Goal: Transaction & Acquisition: Purchase product/service

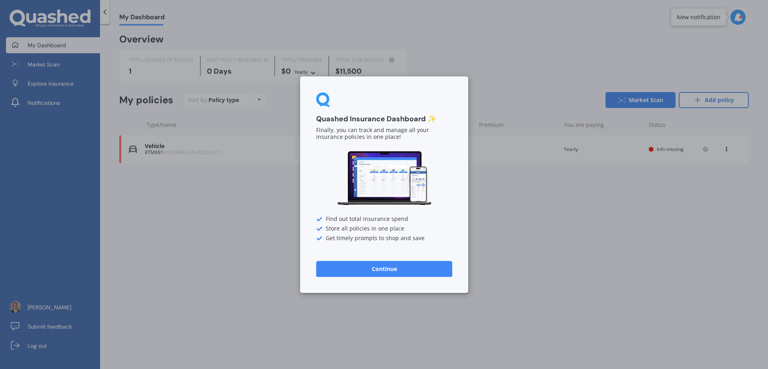
click at [387, 261] on button "Continue" at bounding box center [384, 269] width 136 height 16
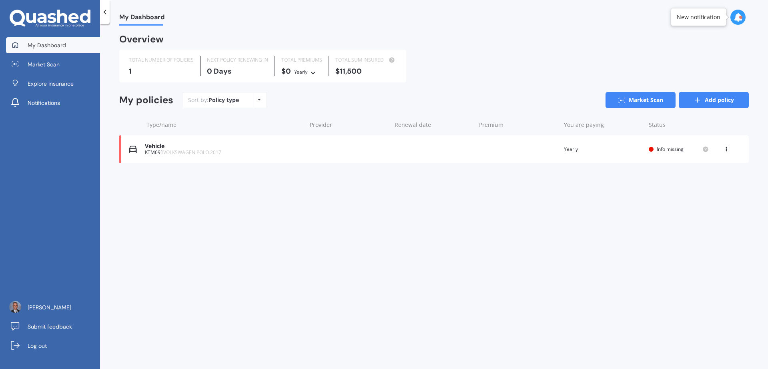
click at [710, 102] on link "Add policy" at bounding box center [714, 100] width 70 height 16
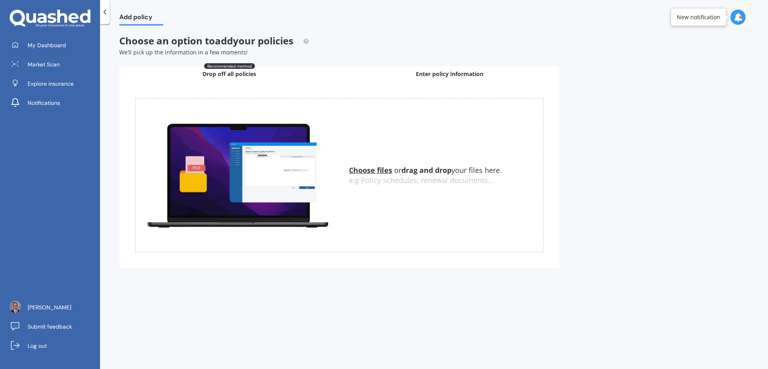
click at [471, 75] on span "Enter policy information" at bounding box center [450, 74] width 68 height 8
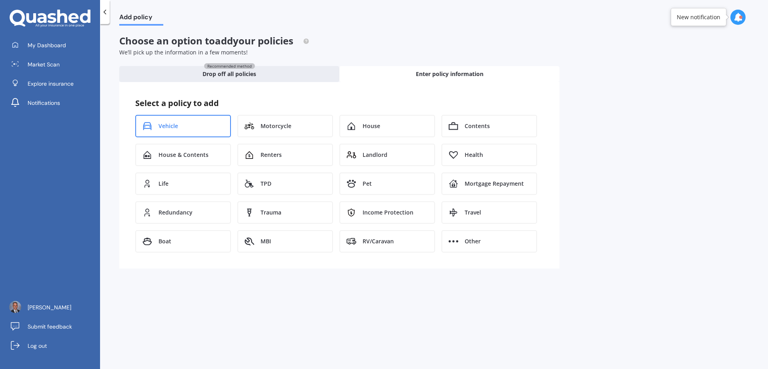
click at [186, 126] on div "Vehicle" at bounding box center [183, 126] width 96 height 22
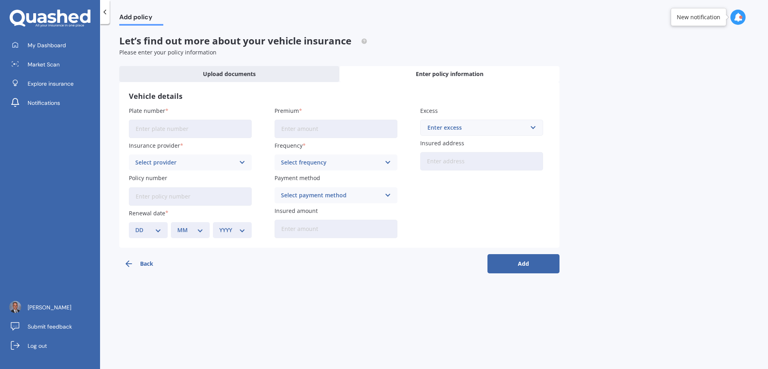
click at [186, 128] on input "Plate number" at bounding box center [190, 129] width 123 height 18
type input "L"
type input "KLB282"
click at [61, 45] on span "My Dashboard" at bounding box center [47, 45] width 38 height 8
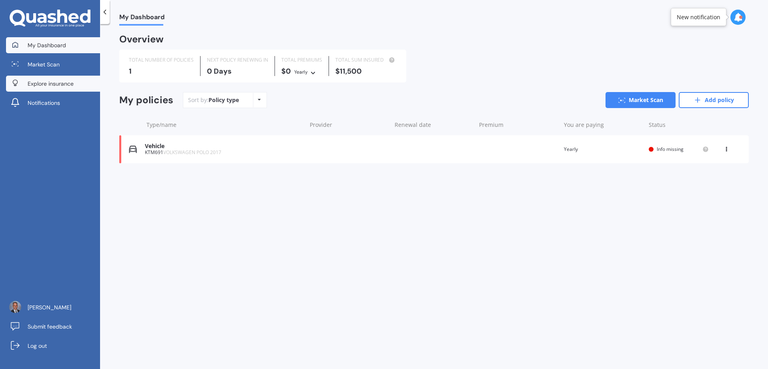
click at [47, 85] on span "Explore insurance" at bounding box center [51, 84] width 46 height 8
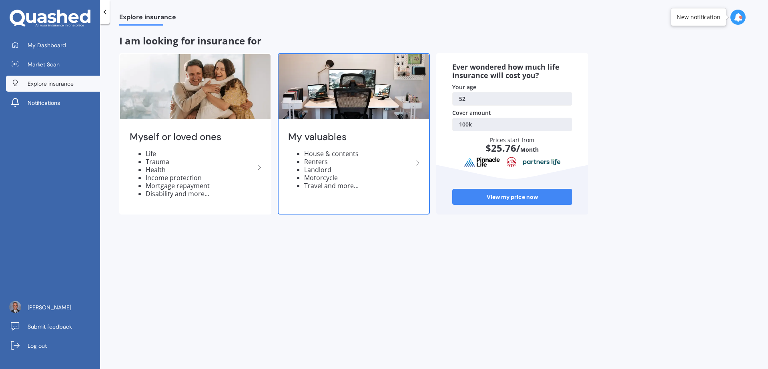
click at [332, 165] on li "Renters" at bounding box center [358, 162] width 109 height 8
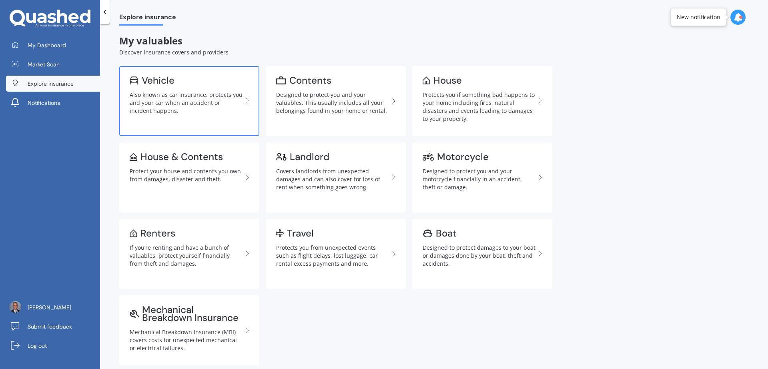
click at [207, 95] on div "Also known as car insurance, protects you and your car when an accident or inci…" at bounding box center [186, 103] width 113 height 24
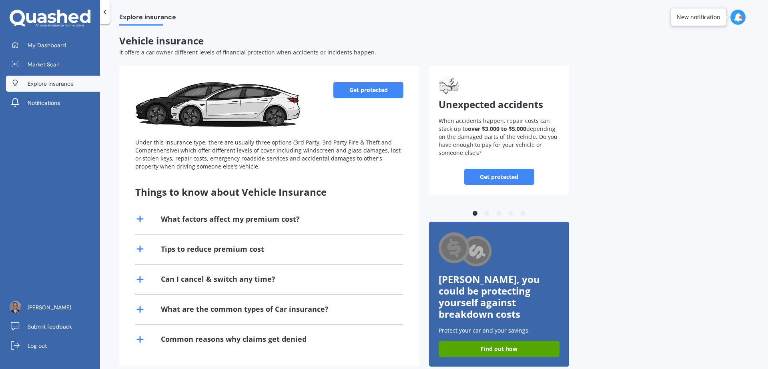
scroll to position [6, 0]
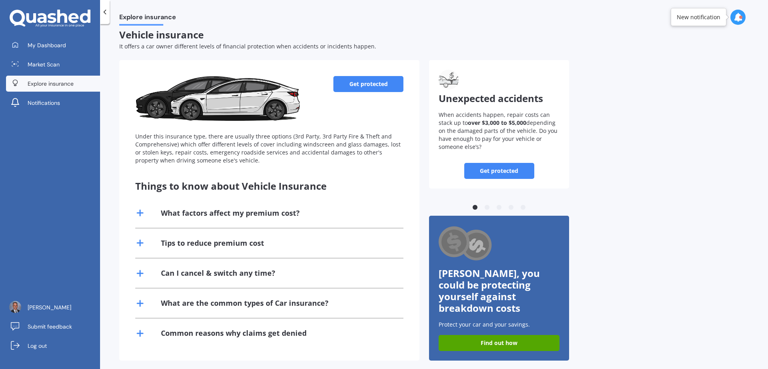
click at [382, 82] on link "Get protected" at bounding box center [368, 84] width 70 height 16
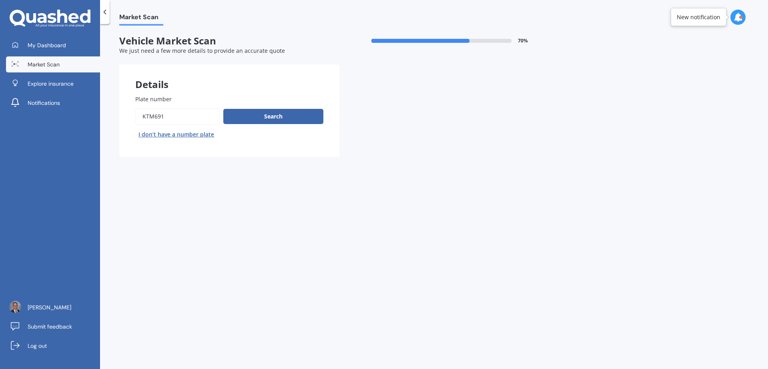
click at [168, 116] on input "Plate number" at bounding box center [177, 116] width 85 height 17
click at [167, 116] on input "Plate number" at bounding box center [177, 116] width 85 height 17
type input "KLB282"
click at [282, 118] on button "Search" at bounding box center [273, 116] width 100 height 15
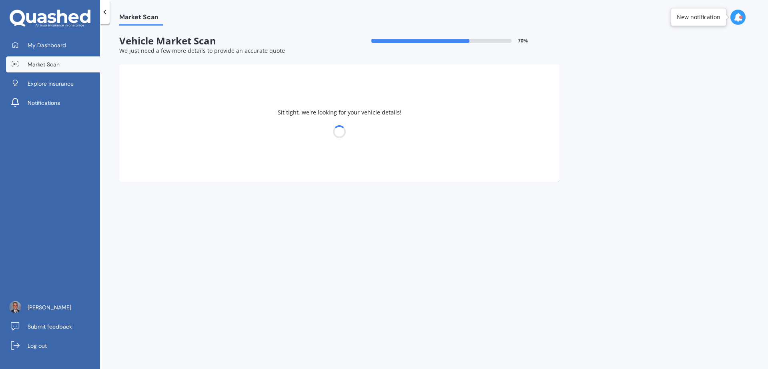
select select "TOYOTA"
select select "HILUX"
select select "03"
select select "09"
select select "1973"
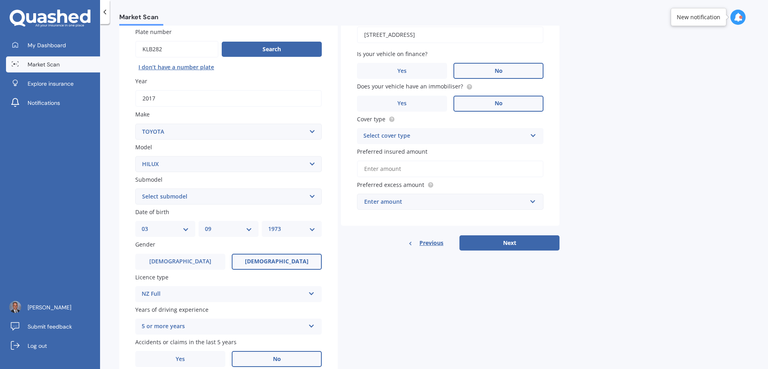
scroll to position [70, 0]
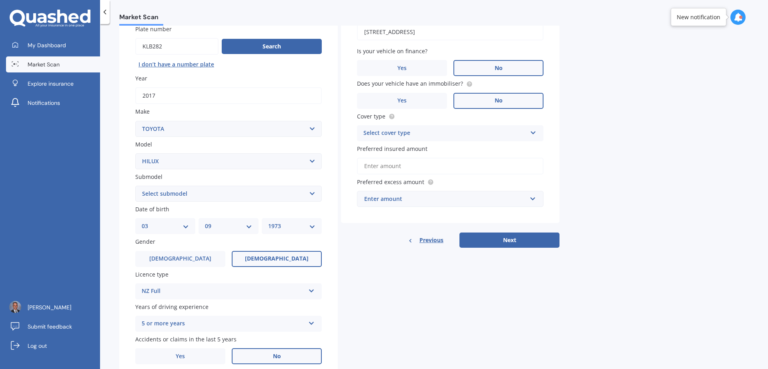
click at [186, 227] on select "DD 01 02 03 04 05 06 07 08 09 10 11 12 13 14 15 16 17 18 19 20 21 22 23 24 25 2…" at bounding box center [165, 226] width 47 height 9
select select "17"
click at [142, 222] on select "DD 01 02 03 04 05 06 07 08 09 10 11 12 13 14 15 16 17 18 19 20 21 22 23 24 25 2…" at bounding box center [165, 226] width 47 height 9
click at [231, 222] on select "MM 01 02 03 04 05 06 07 08 09 10 11 12" at bounding box center [228, 226] width 47 height 9
click at [205, 222] on select "MM 01 02 03 04 05 06 07 08 09 10 11 12" at bounding box center [228, 226] width 47 height 9
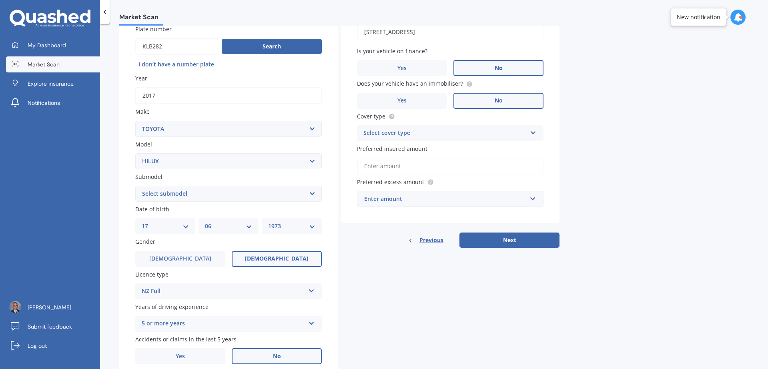
click at [230, 225] on select "MM 01 02 03 04 05 06 07 08 09 10 11 12" at bounding box center [228, 226] width 47 height 9
select select "05"
click at [205, 222] on select "MM 01 02 03 04 05 06 07 08 09 10 11 12" at bounding box center [228, 226] width 47 height 9
click at [289, 225] on select "YYYY 2025 2024 2023 2022 2021 2020 2019 2018 2017 2016 2015 2014 2013 2012 2011…" at bounding box center [291, 226] width 47 height 9
select select "1972"
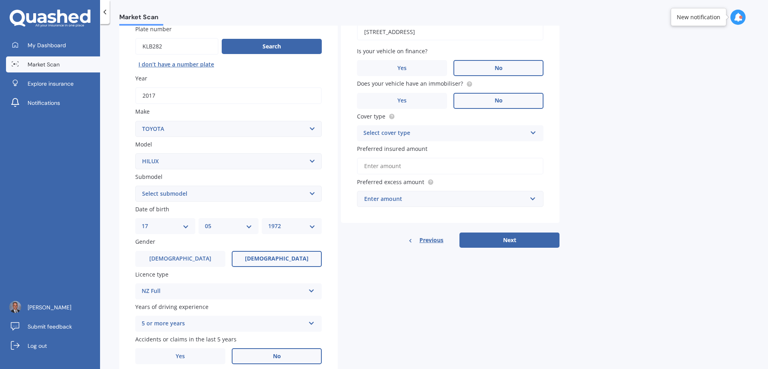
click at [268, 222] on select "YYYY 2025 2024 2023 2022 2021 2020 2019 2018 2017 2016 2015 2014 2013 2012 2011…" at bounding box center [291, 226] width 47 height 9
click at [200, 261] on label "Male" at bounding box center [180, 259] width 90 height 16
click at [0, 0] on input "Male" at bounding box center [0, 0] width 0 height 0
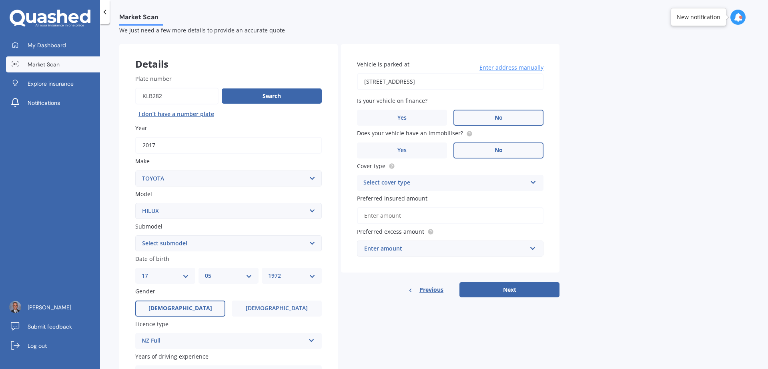
scroll to position [21, 0]
click at [491, 180] on div "Select cover type" at bounding box center [444, 183] width 163 height 10
click at [474, 198] on div "Comprehensive" at bounding box center [450, 198] width 186 height 14
click at [455, 214] on input "Preferred insured amount" at bounding box center [450, 215] width 186 height 17
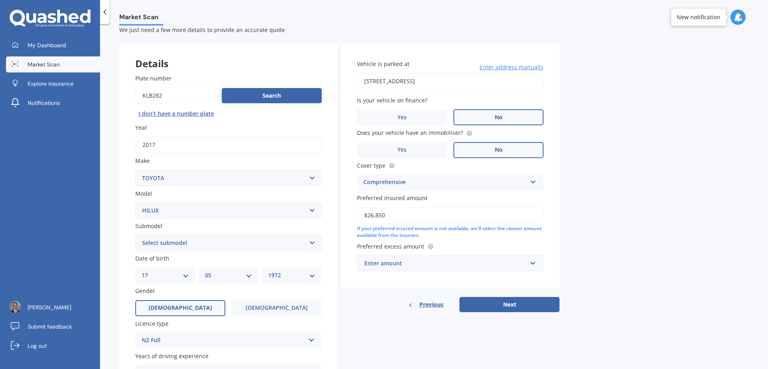
type input "$26,850"
click at [500, 263] on div "Enter amount" at bounding box center [445, 263] width 162 height 9
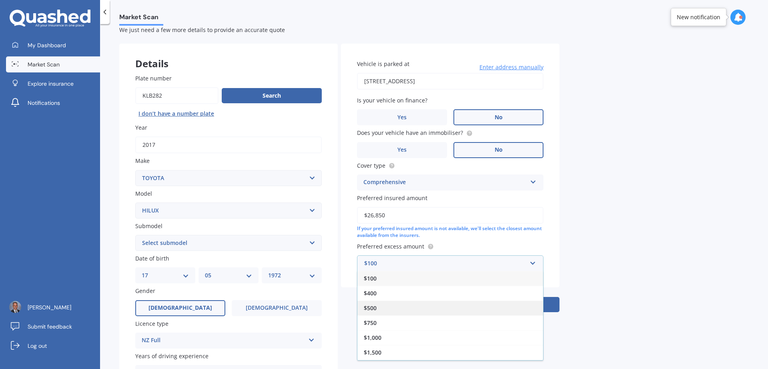
click at [473, 309] on div "$500" at bounding box center [450, 308] width 186 height 15
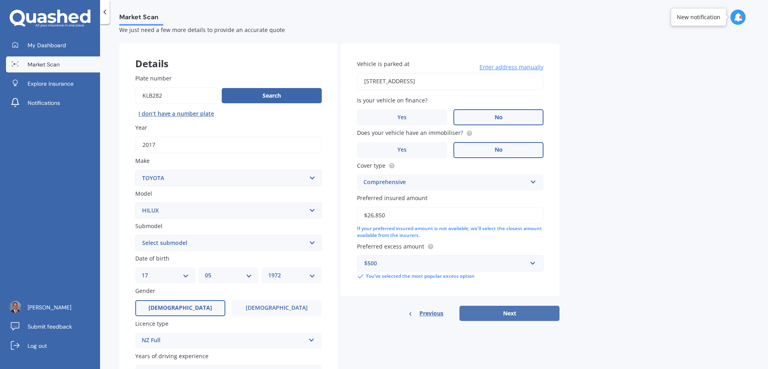
click at [508, 311] on button "Next" at bounding box center [509, 313] width 100 height 15
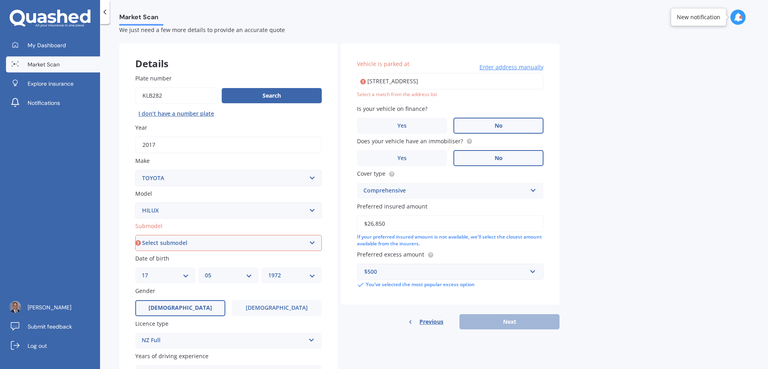
click at [283, 246] on select "Select submodel (All other) Diesel Diesel 4WD Petrol 4WD SR TD DC 2.8D/6AT/UT S…" at bounding box center [228, 243] width 186 height 16
select select "DIESEL"
click at [135, 235] on select "Select submodel (All other) Diesel Diesel 4WD Petrol 4WD SR TD DC 2.8D/6AT/UT S…" at bounding box center [228, 243] width 186 height 16
type input "5 Piccadilly Place, Kohimarama, Auckland 1071"
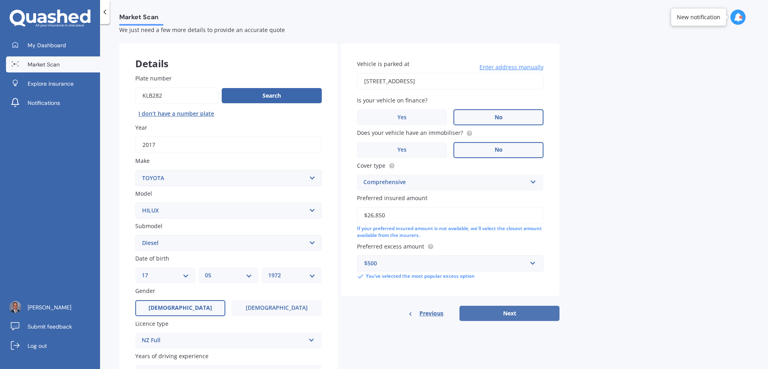
click at [508, 309] on button "Next" at bounding box center [509, 313] width 100 height 15
select select "17"
select select "05"
select select "1972"
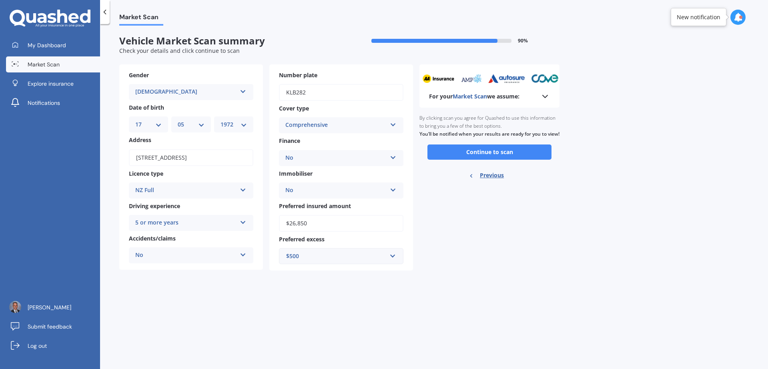
scroll to position [0, 0]
click at [486, 160] on button "Continue to scan" at bounding box center [489, 151] width 124 height 15
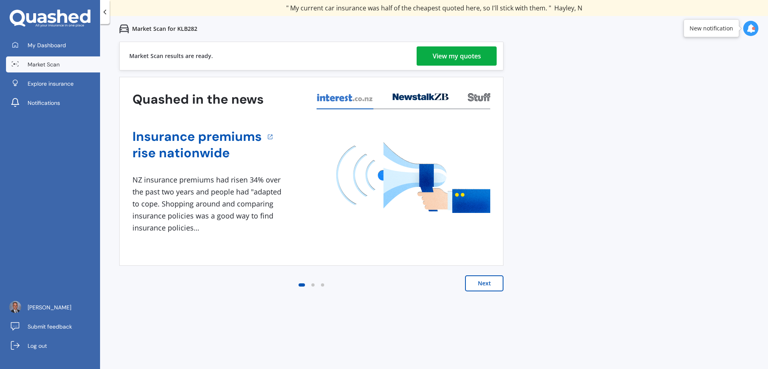
click at [466, 56] on div "View my quotes" at bounding box center [457, 55] width 48 height 19
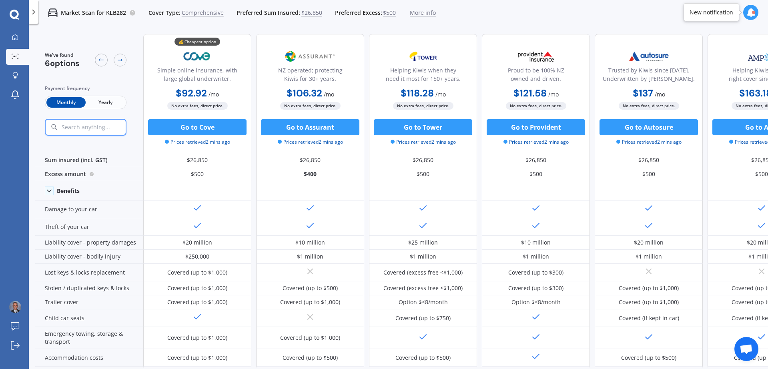
click at [109, 103] on span "Yearly" at bounding box center [105, 102] width 39 height 10
